Goal: Task Accomplishment & Management: Manage account settings

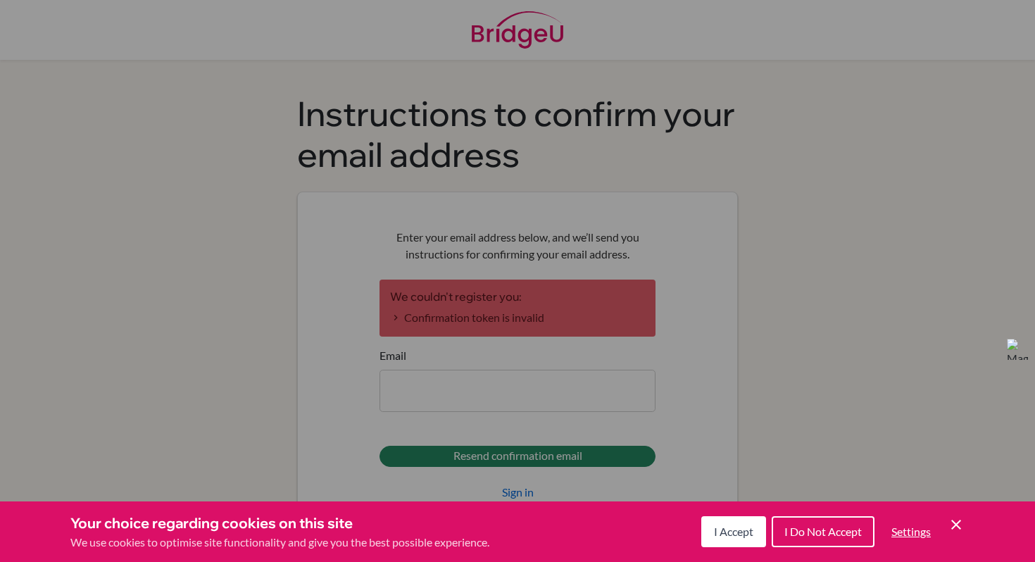
click at [716, 527] on span "I Accept" at bounding box center [733, 531] width 39 height 13
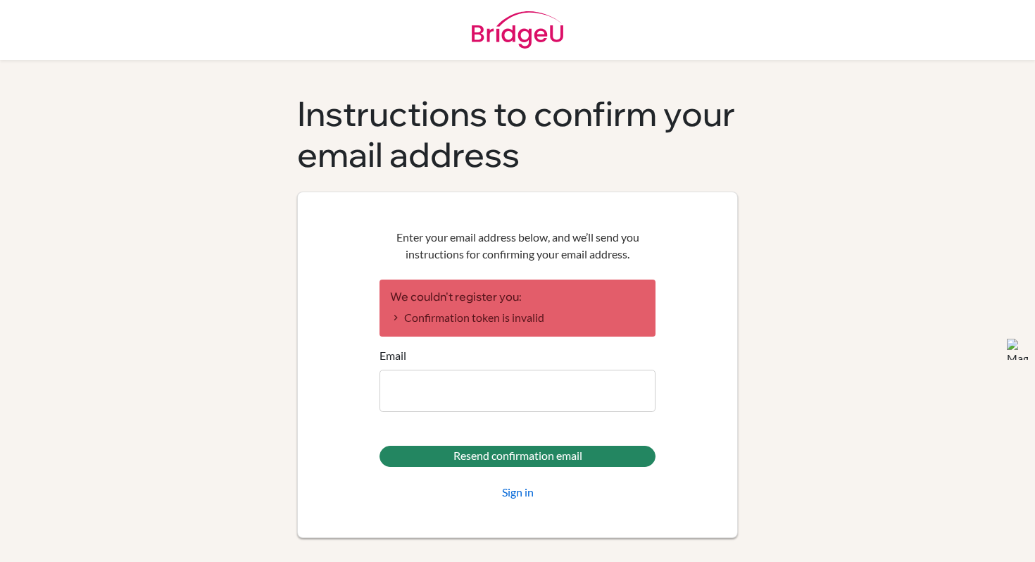
click at [571, 414] on form "We couldn't register you: Confirmation token is invalid Email Resend confirmati…" at bounding box center [518, 390] width 276 height 221
click at [572, 384] on input "Email" at bounding box center [518, 391] width 276 height 42
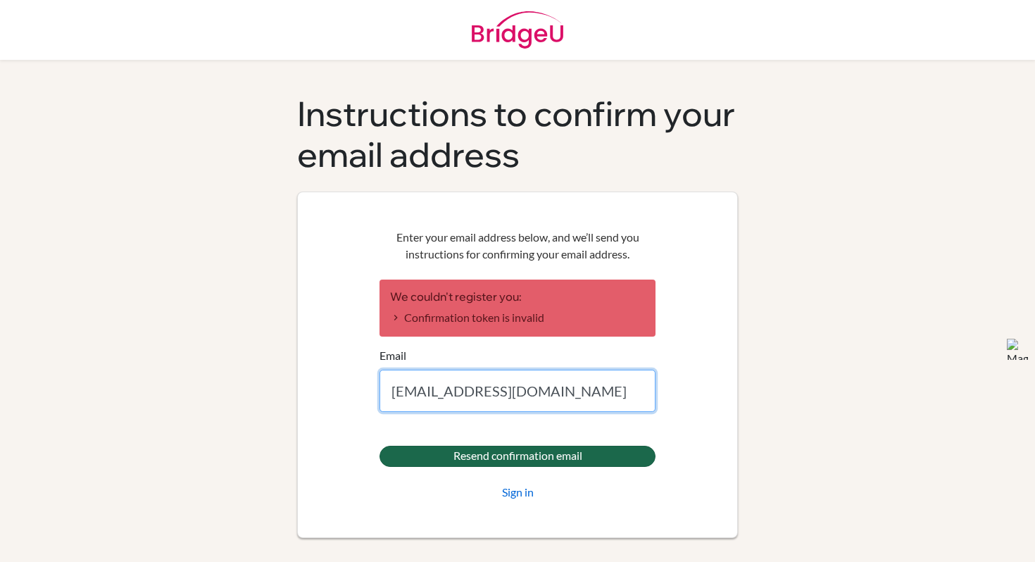
type input "[EMAIL_ADDRESS][DOMAIN_NAME]"
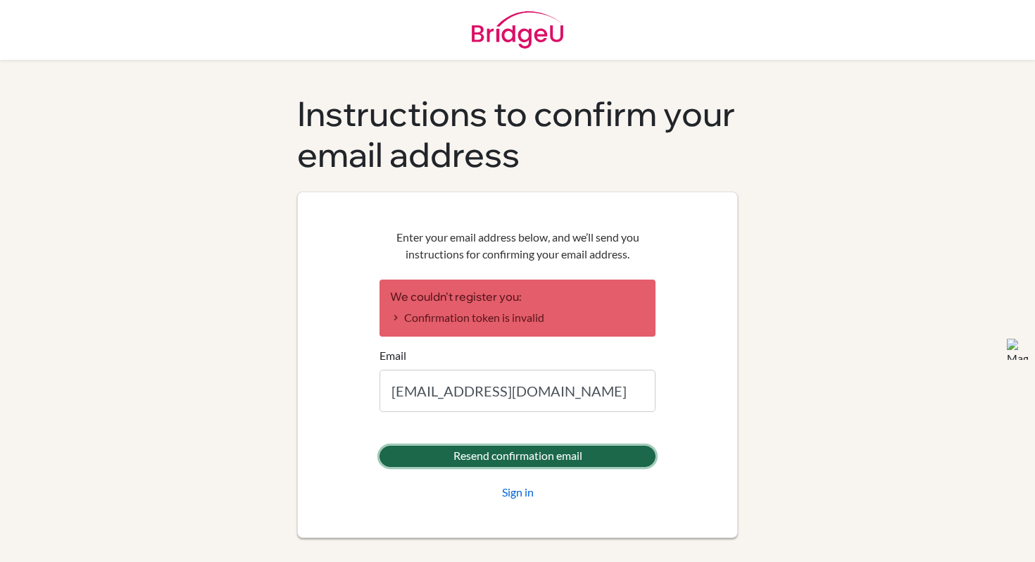
click at [570, 449] on input "Resend confirmation email" at bounding box center [518, 456] width 276 height 21
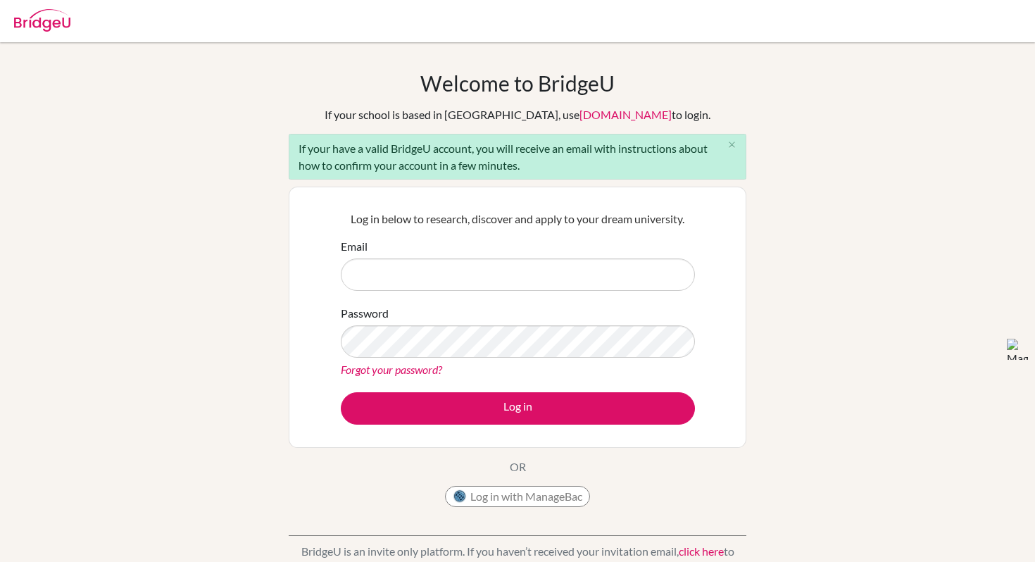
click at [520, 270] on input "Email" at bounding box center [518, 274] width 354 height 32
click at [496, 259] on input "Email" at bounding box center [518, 274] width 354 height 32
type input "[EMAIL_ADDRESS][DOMAIN_NAME]"
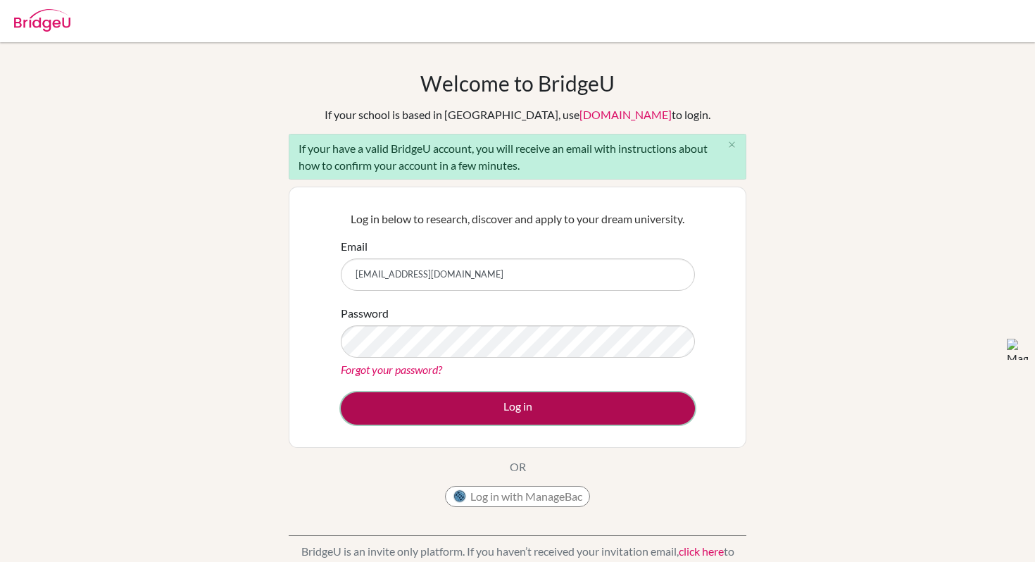
click at [511, 403] on button "Log in" at bounding box center [518, 408] width 354 height 32
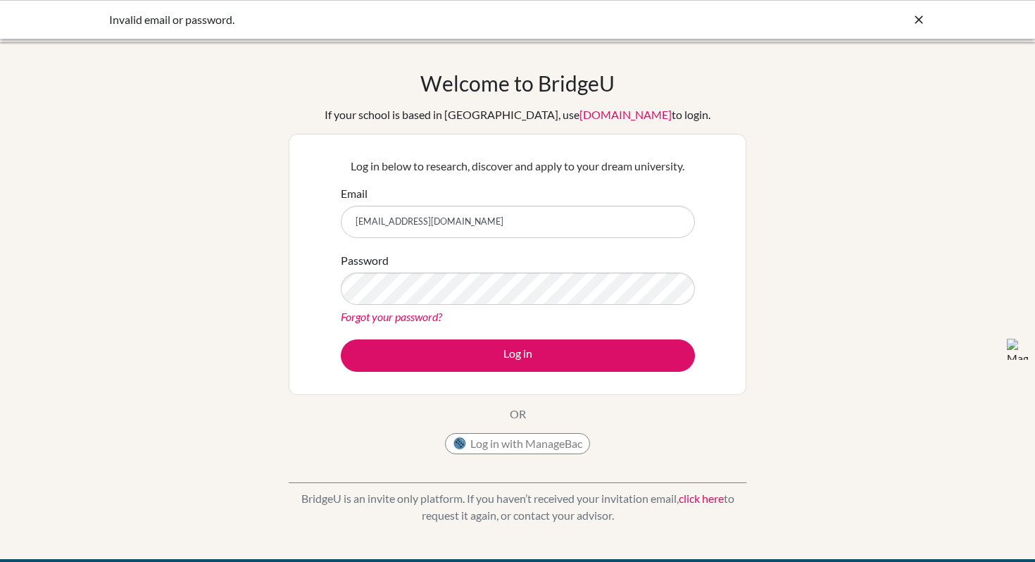
click at [427, 315] on link "Forgot your password?" at bounding box center [391, 316] width 101 height 13
